Goal: Information Seeking & Learning: Learn about a topic

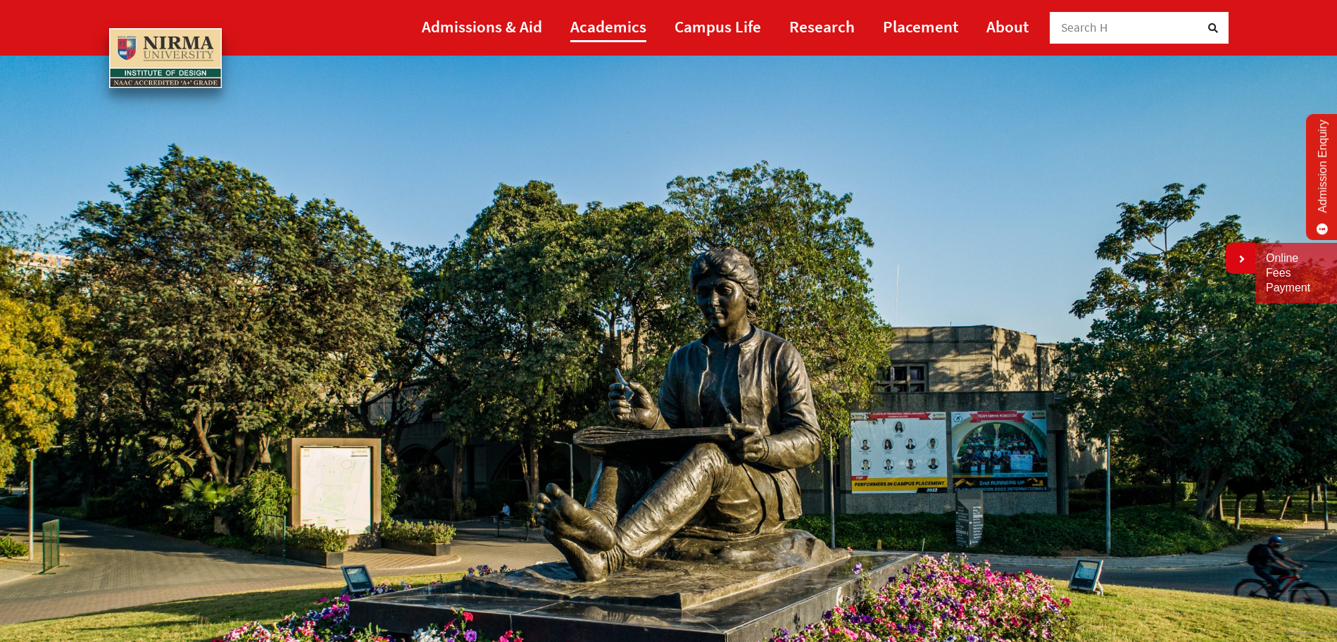
click at [619, 26] on link "Academics" at bounding box center [608, 27] width 76 height 32
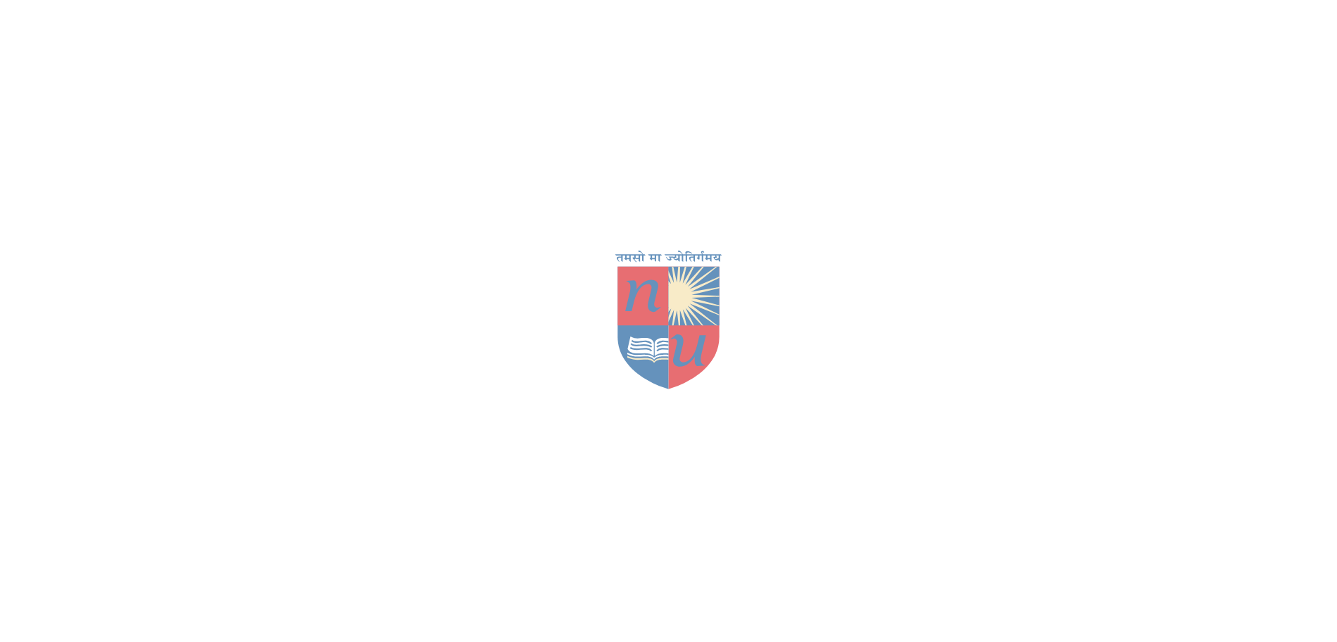
scroll to position [210, 0]
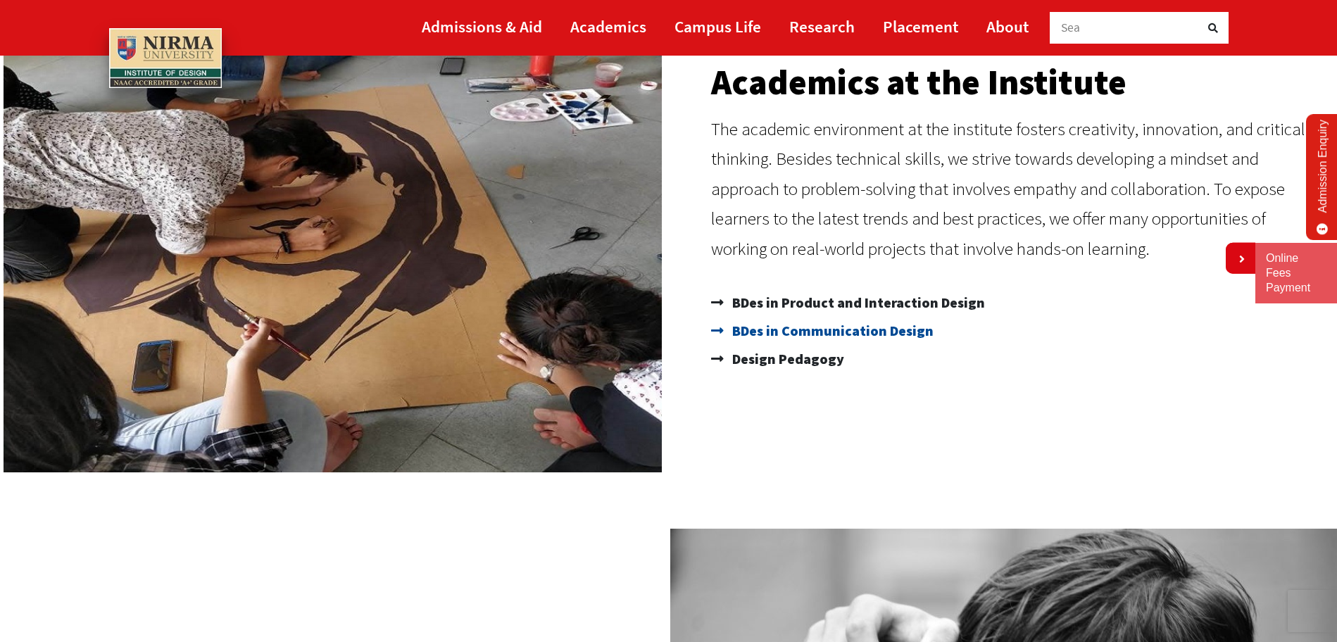
click at [783, 334] on span "BDes in Communication Design" at bounding box center [831, 331] width 205 height 28
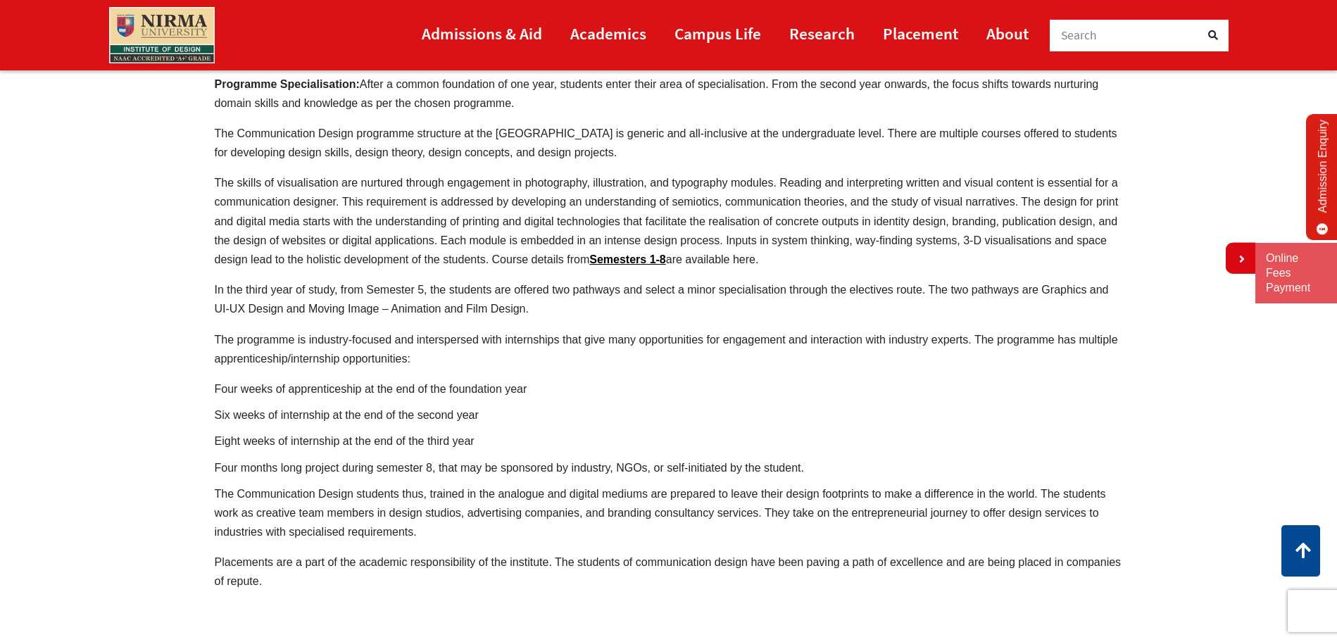
scroll to position [816, 0]
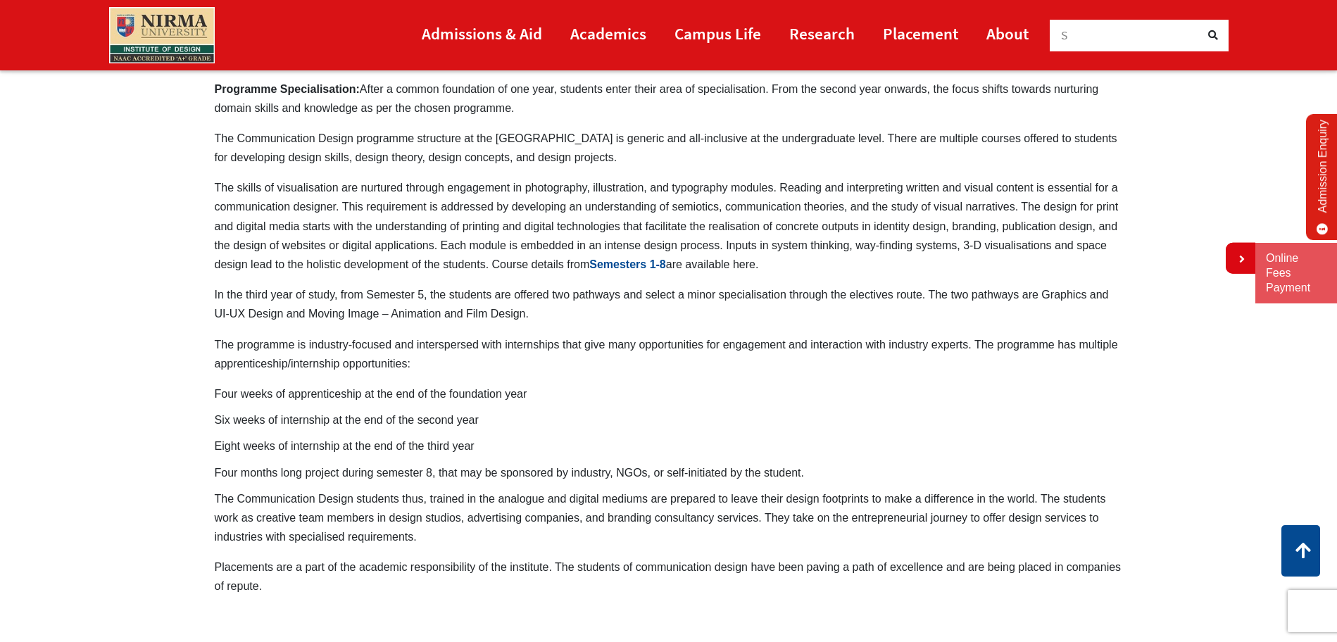
click at [633, 258] on link "Semesters 1-8" at bounding box center [627, 264] width 77 height 12
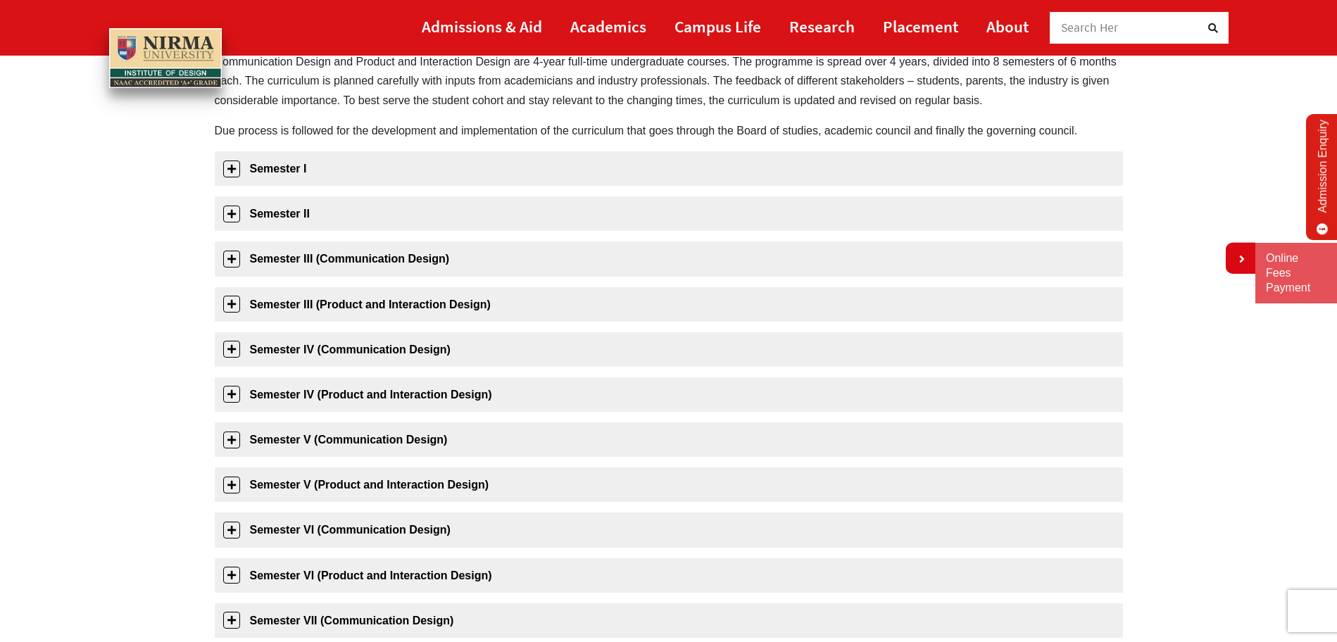
scroll to position [165, 0]
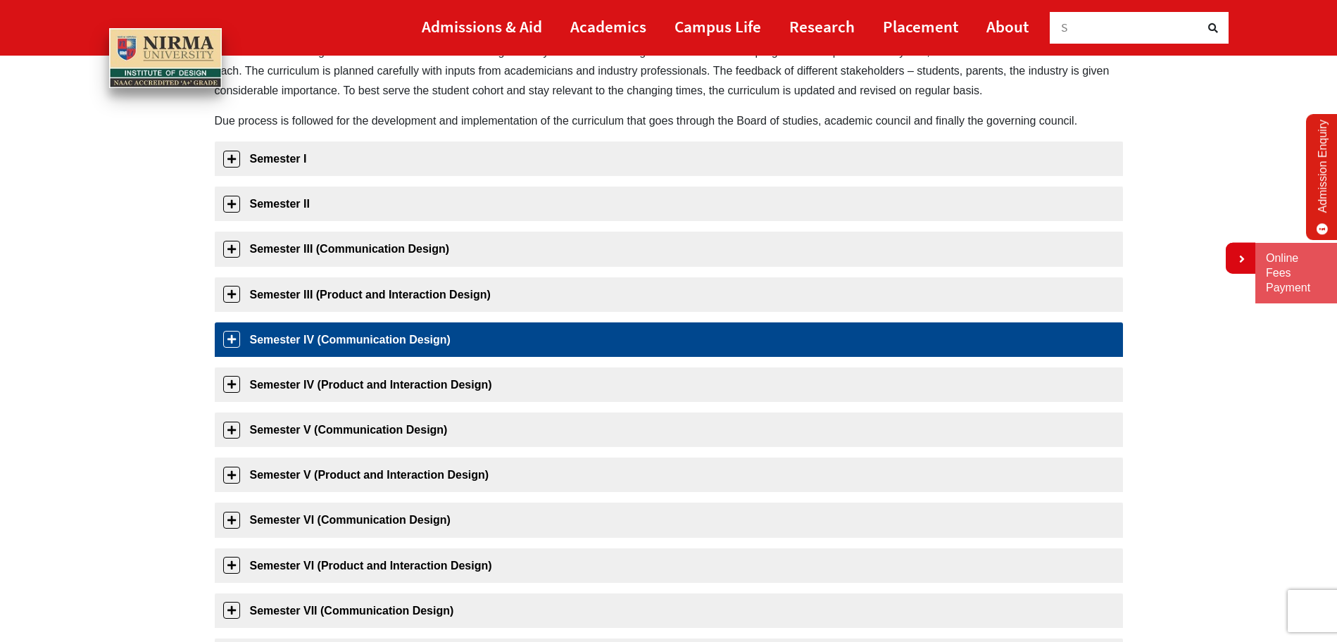
click at [496, 351] on link "Semester IV (Communication Design)" at bounding box center [669, 339] width 908 height 34
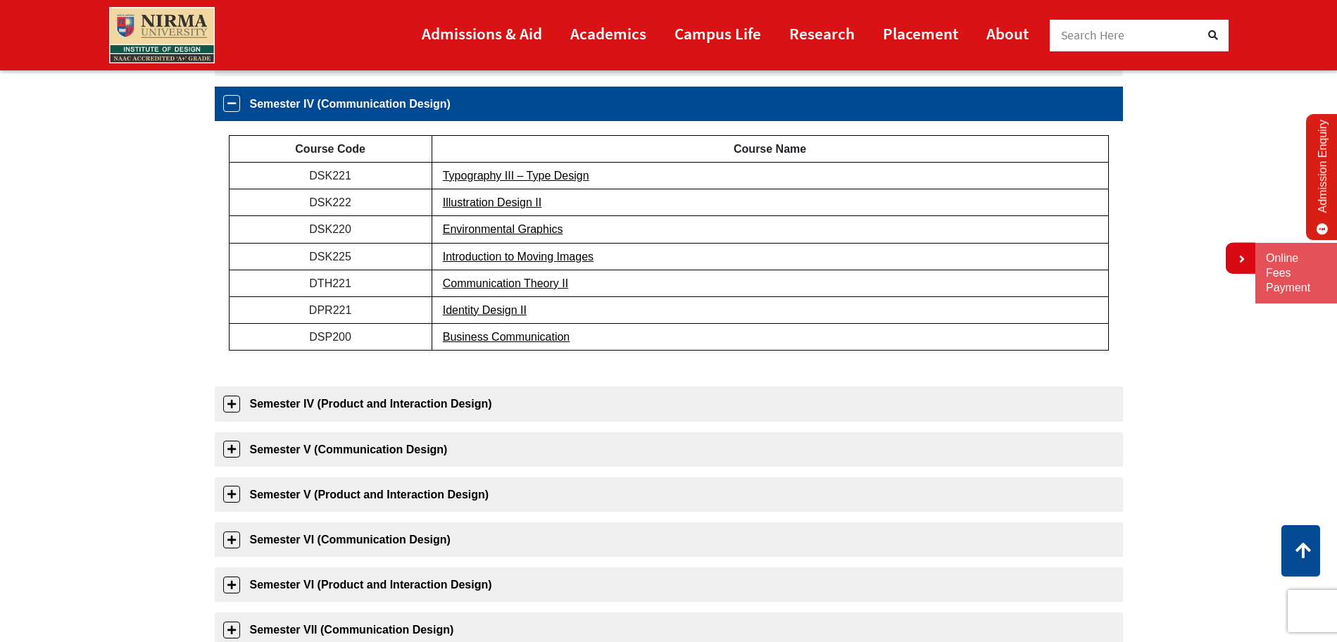
scroll to position [404, 0]
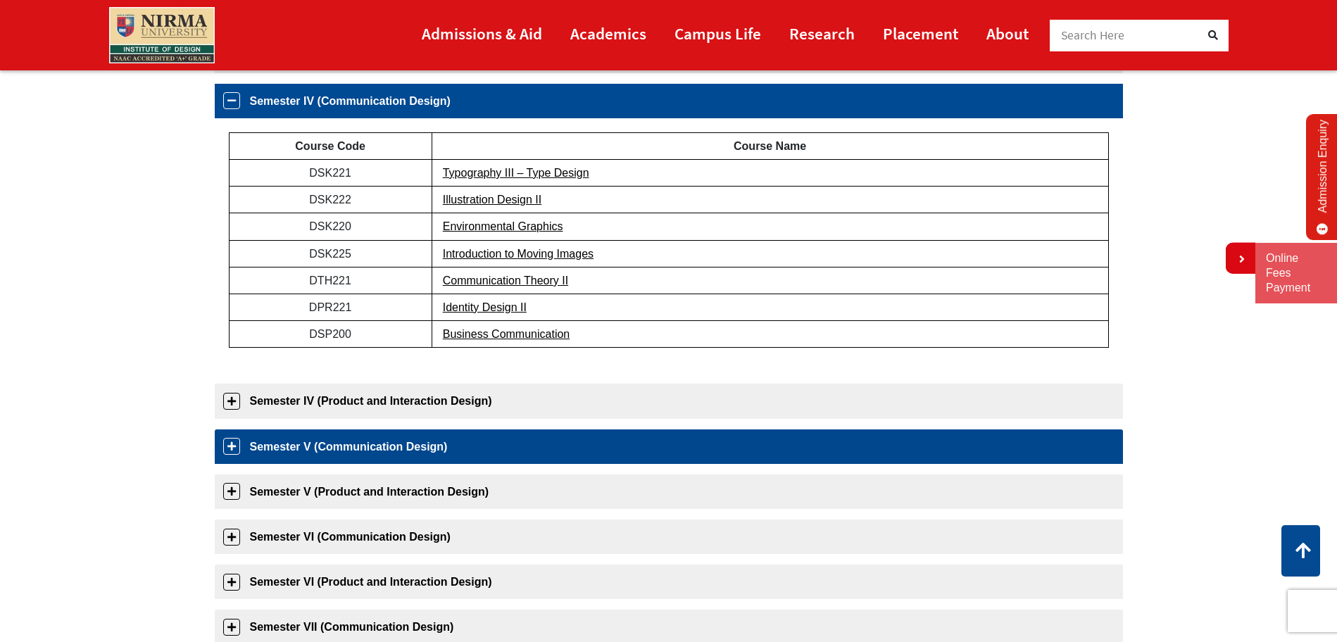
click at [401, 447] on link "Semester V (Communication Design)" at bounding box center [669, 446] width 908 height 34
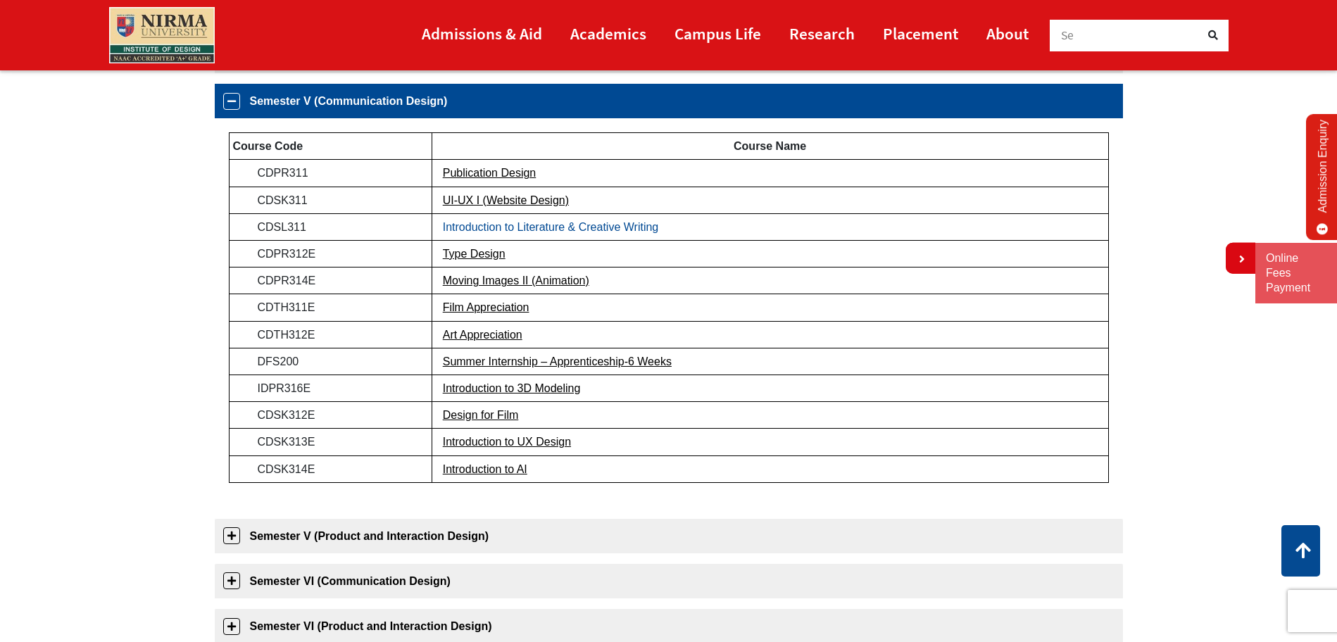
scroll to position [493, 0]
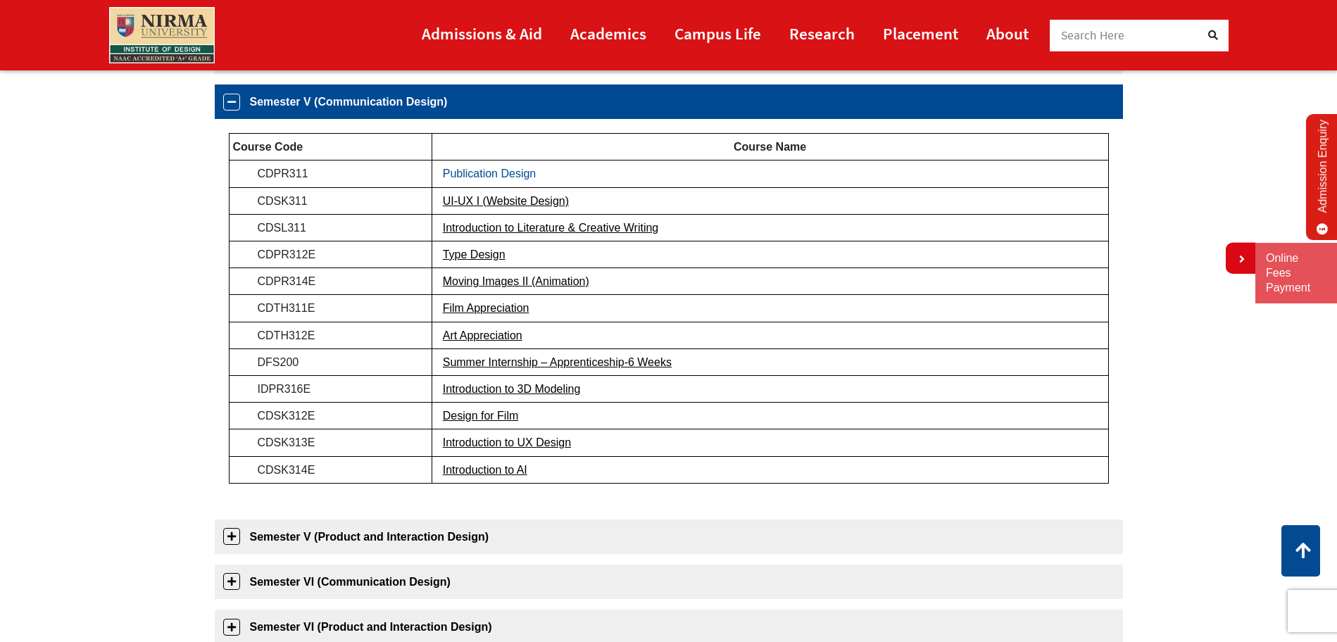
click at [499, 173] on link "Publication Design" at bounding box center [490, 174] width 94 height 12
